Goal: Complete application form: Complete application form

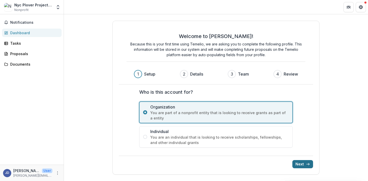
click at [305, 163] on button "Next" at bounding box center [302, 164] width 21 height 8
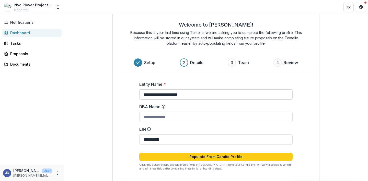
scroll to position [30, 0]
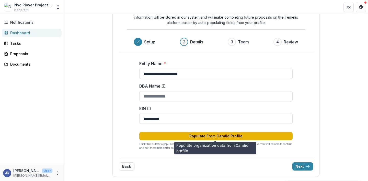
click at [219, 136] on button "Populate From Candid Profile" at bounding box center [215, 136] width 153 height 8
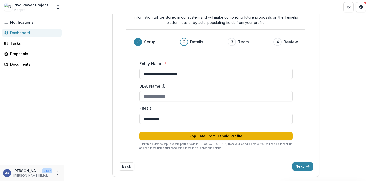
type input "**********"
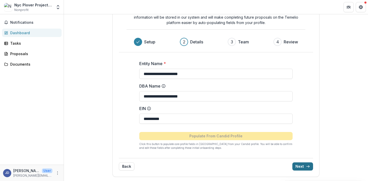
click at [306, 166] on icon "submit" at bounding box center [308, 166] width 4 height 4
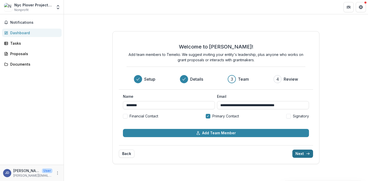
click at [305, 153] on button "Next" at bounding box center [302, 154] width 21 height 8
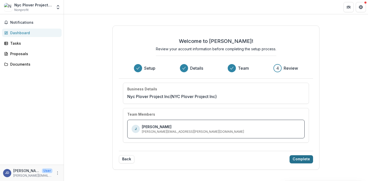
click at [299, 160] on button "Complete" at bounding box center [300, 159] width 23 height 8
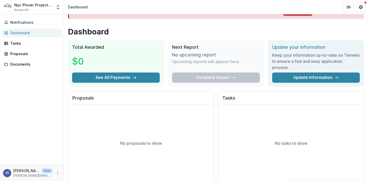
scroll to position [7, 0]
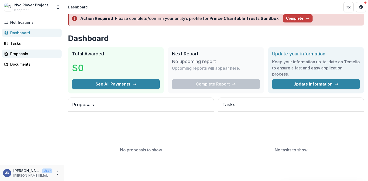
click at [40, 56] on div "Proposals" at bounding box center [33, 53] width 47 height 5
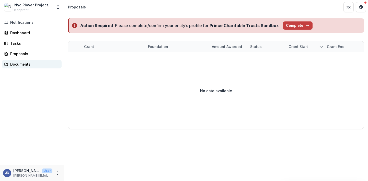
click at [39, 65] on div "Documents" at bounding box center [33, 64] width 47 height 5
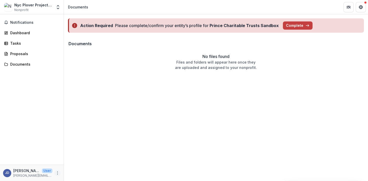
click at [57, 172] on icon "More" at bounding box center [57, 173] width 4 height 4
click at [92, 162] on link "Settings" at bounding box center [91, 162] width 55 height 8
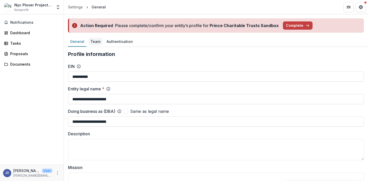
click at [92, 40] on div "Team" at bounding box center [95, 41] width 14 height 7
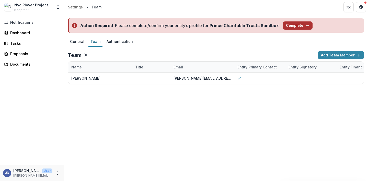
click at [297, 26] on button "Complete" at bounding box center [298, 25] width 30 height 8
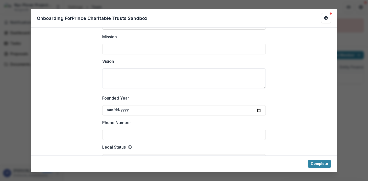
scroll to position [141, 0]
click at [321, 167] on button "Complete" at bounding box center [318, 164] width 23 height 8
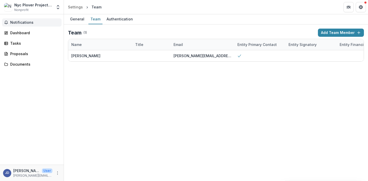
click at [32, 22] on span "Notifications" at bounding box center [34, 22] width 49 height 4
click at [28, 34] on div "Dashboard" at bounding box center [33, 32] width 47 height 5
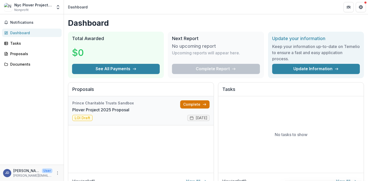
click at [196, 103] on link "Complete" at bounding box center [194, 104] width 29 height 8
